Goal: Check status: Check status

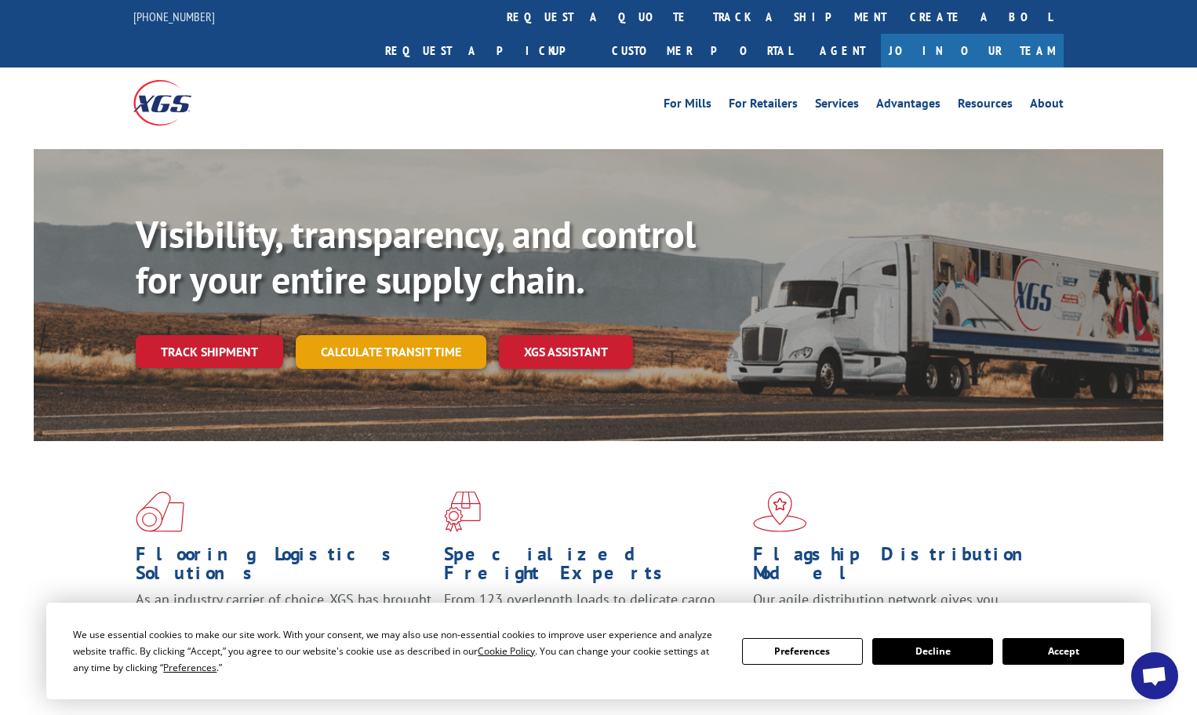
click at [384, 335] on link "Calculate transit time" at bounding box center [391, 352] width 191 height 34
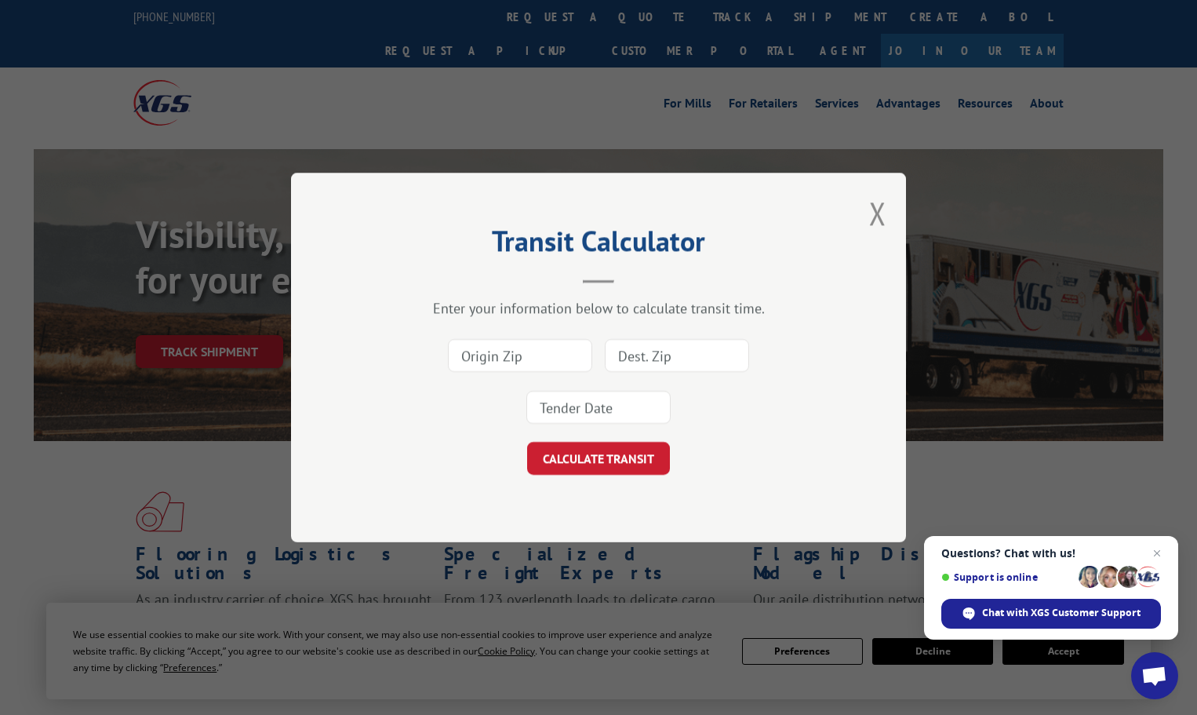
paste input "2188159776"
type input "2188159776"
click at [590, 461] on button "CALCULATE TRANSIT" at bounding box center [598, 458] width 143 height 33
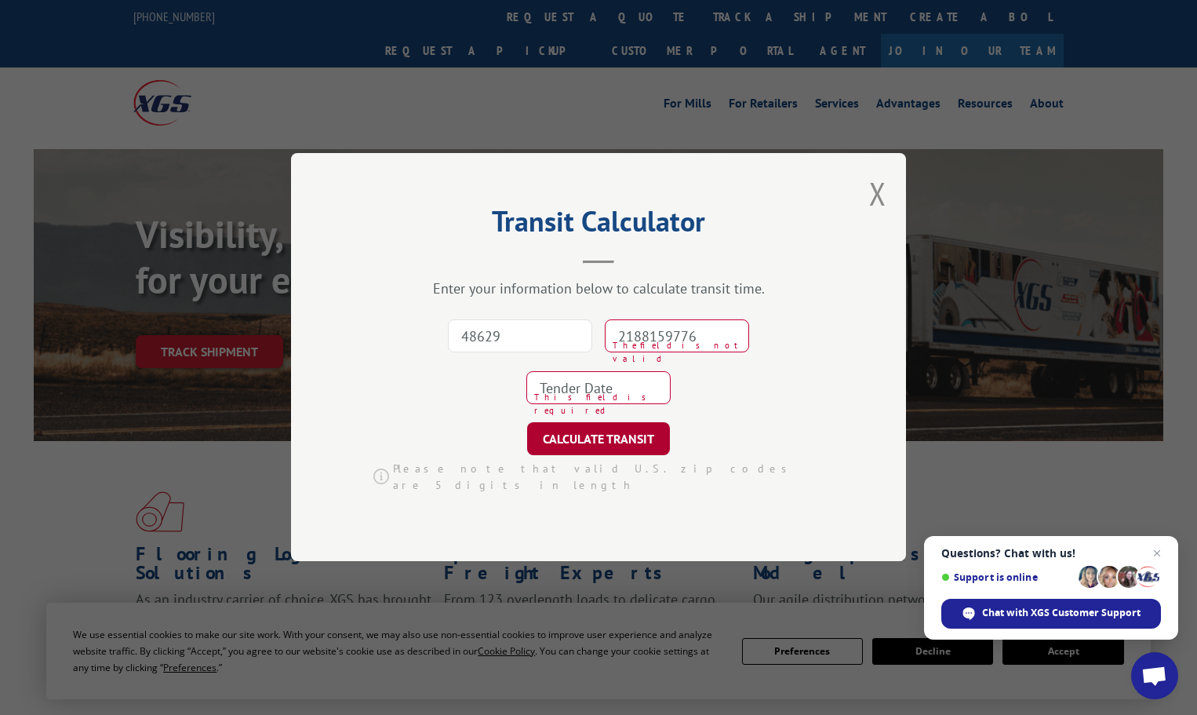
type input "48629"
click at [603, 450] on button "CALCULATE TRANSIT" at bounding box center [598, 439] width 143 height 33
click at [881, 202] on button "Close modal" at bounding box center [877, 194] width 17 height 42
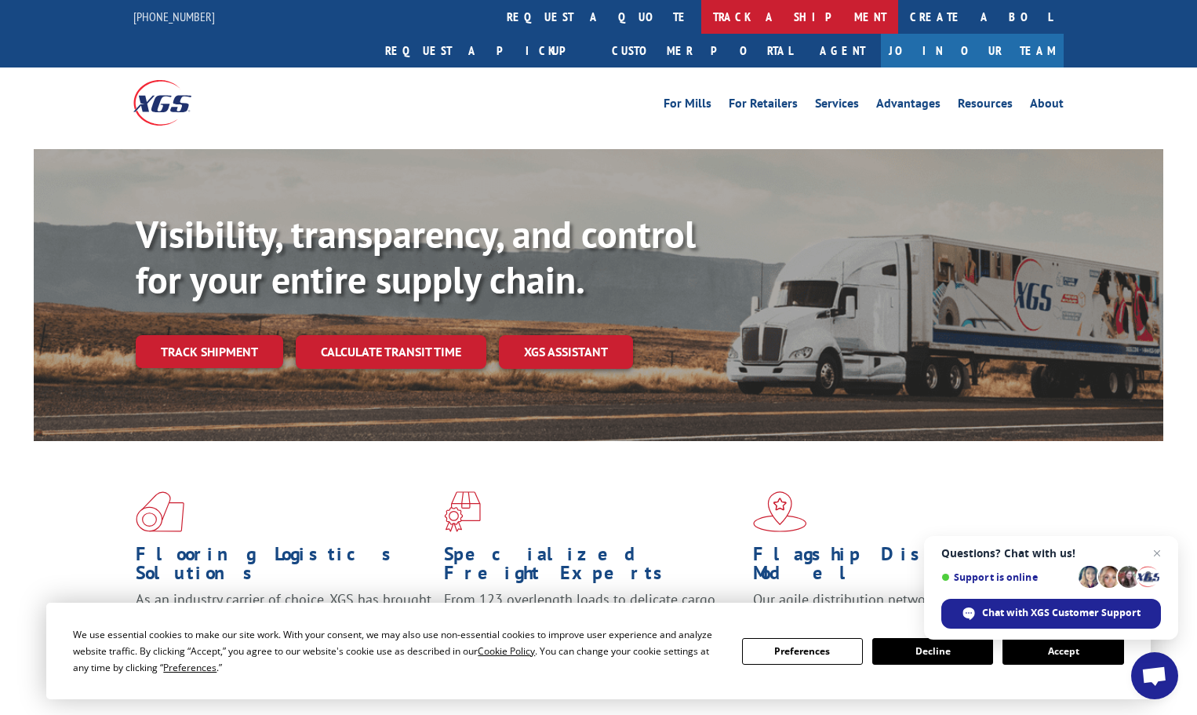
click at [701, 20] on link "track a shipment" at bounding box center [799, 17] width 197 height 34
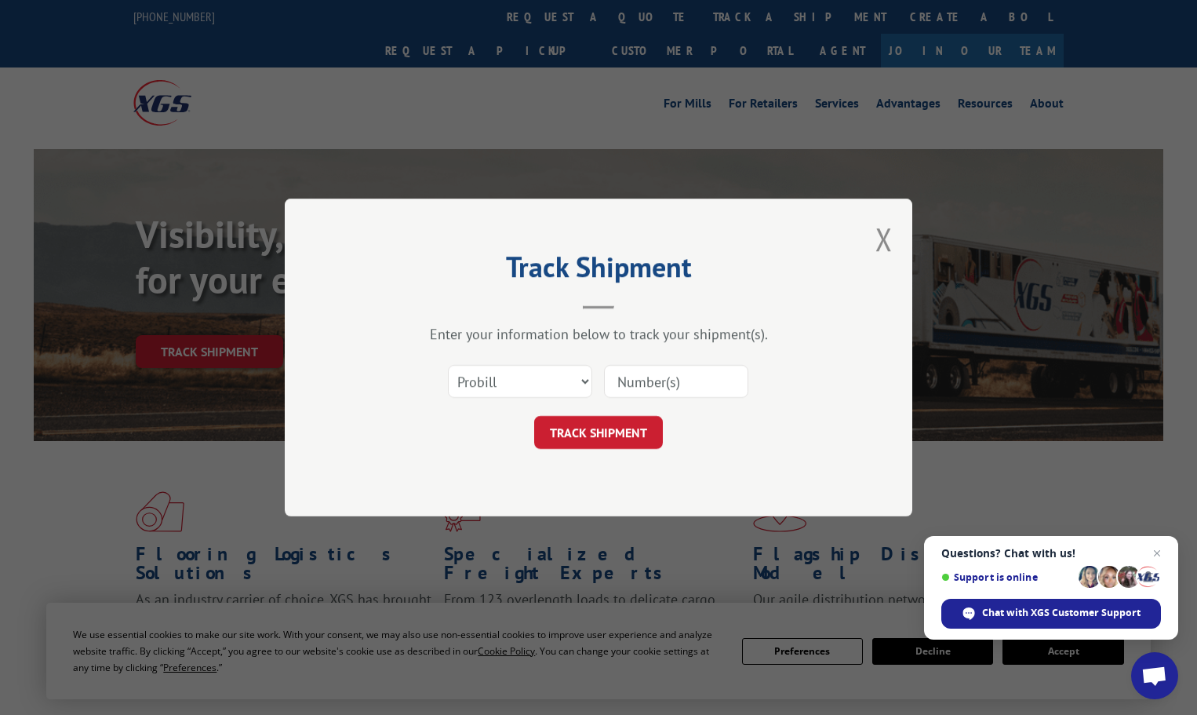
drag, startPoint x: 657, startPoint y: 378, endPoint x: 659, endPoint y: 393, distance: 15.0
paste input "2188159776"
type input "2188159776"
click at [588, 435] on button "TRACK SHIPMENT" at bounding box center [598, 432] width 129 height 33
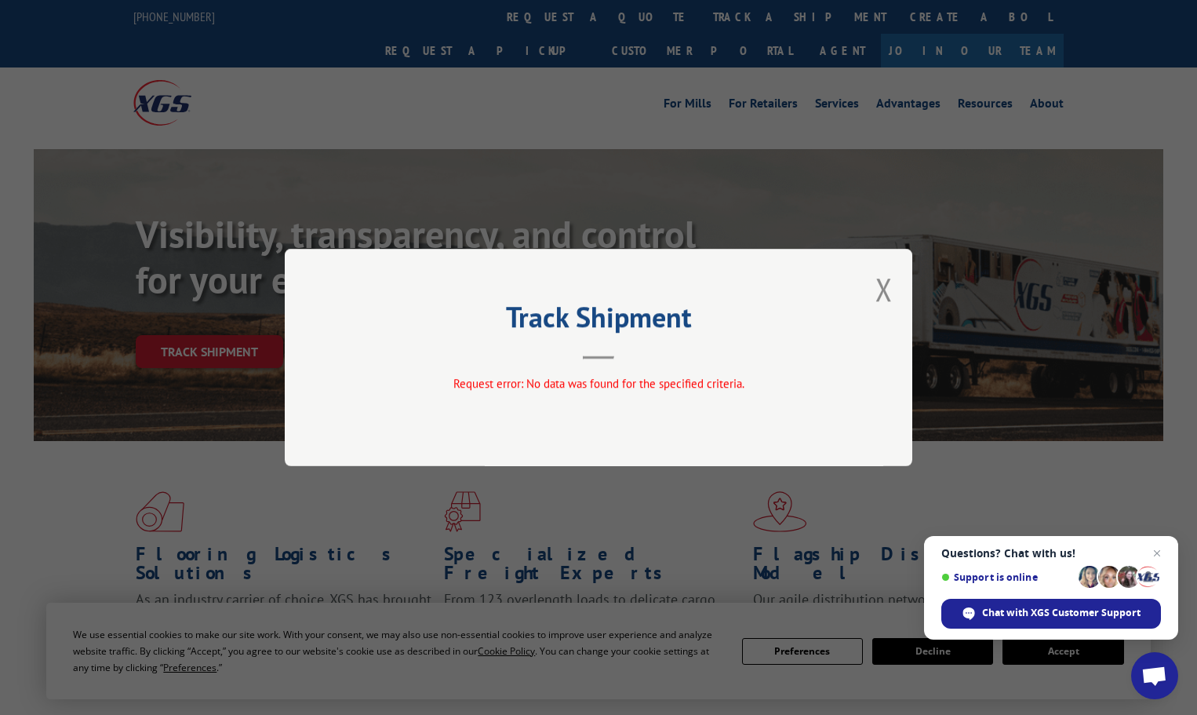
click at [880, 286] on button "Close modal" at bounding box center [884, 289] width 17 height 42
